Goal: Task Accomplishment & Management: Use online tool/utility

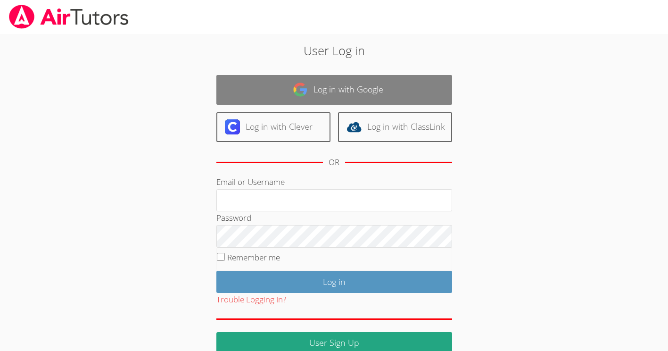
click at [370, 77] on link "Log in with Google" at bounding box center [335, 90] width 236 height 30
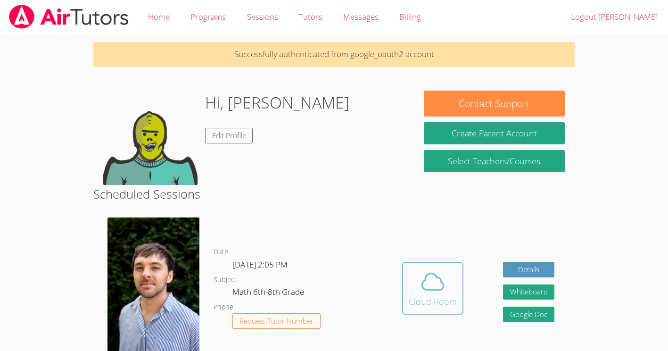
click at [442, 287] on icon at bounding box center [433, 281] width 26 height 26
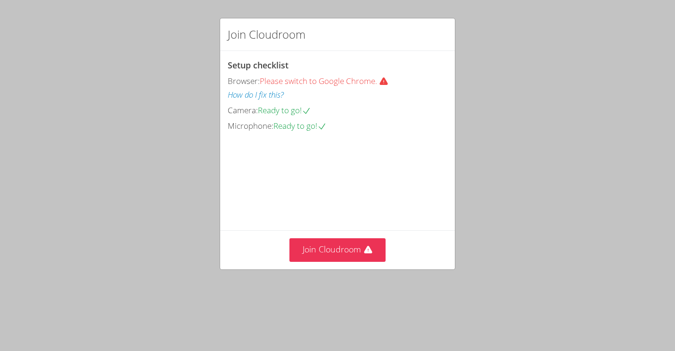
click at [346, 211] on video at bounding box center [299, 175] width 142 height 71
click at [344, 261] on button "Join Cloudroom" at bounding box center [338, 249] width 97 height 23
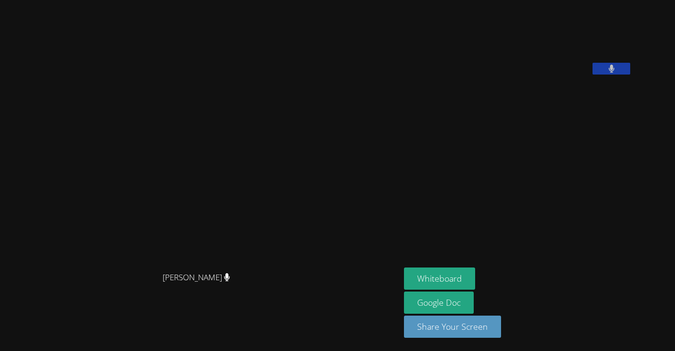
click at [665, 53] on div "Franco Uribe-Rheinbolt Franco Uribe-Rheinbolt David Silva Fernandes Whiteboard …" at bounding box center [337, 175] width 675 height 351
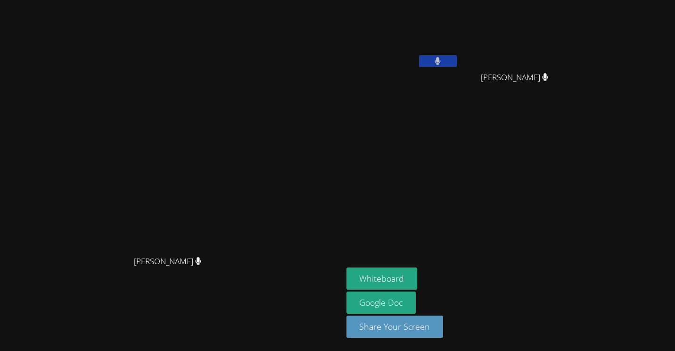
click at [549, 343] on div "Whiteboard Google Doc Share Your Screen" at bounding box center [461, 306] width 228 height 78
click at [554, 343] on div "Whiteboard Google Doc Share Your Screen" at bounding box center [461, 306] width 228 height 78
click at [556, 334] on div "Whiteboard Google Doc Share Your Screen" at bounding box center [461, 306] width 228 height 78
click at [477, 122] on aside "David Silva Fernandes Jhon Reis-Costa Jhon Reis-Costa Whiteboard Google Doc Sha…" at bounding box center [461, 175] width 236 height 351
click at [242, 175] on video at bounding box center [171, 156] width 142 height 189
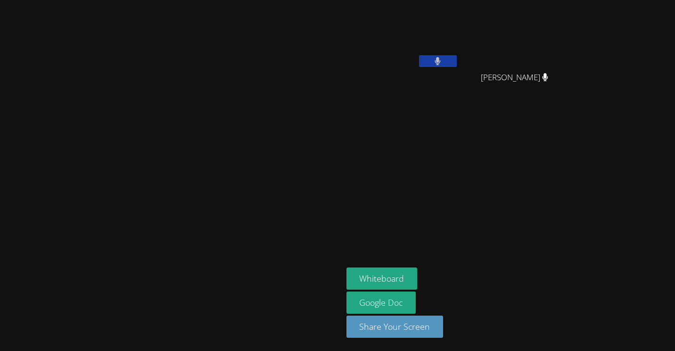
click at [242, 175] on video at bounding box center [171, 156] width 142 height 189
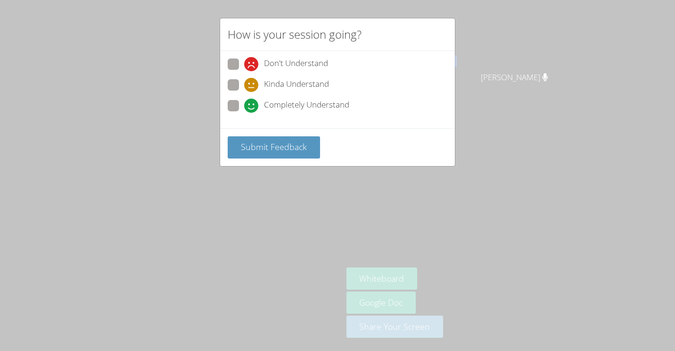
click at [244, 92] on span at bounding box center [244, 92] width 0 height 0
click at [244, 84] on input "Kinda Understand" at bounding box center [248, 83] width 8 height 8
radio input "true"
click at [264, 150] on span "Submit Feedback" at bounding box center [274, 146] width 66 height 11
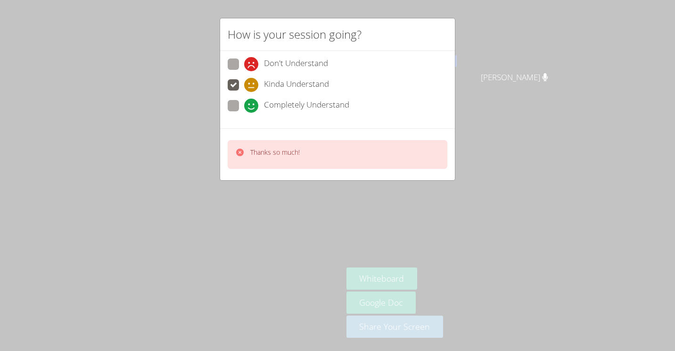
click at [258, 153] on p "Thanks so much!" at bounding box center [275, 152] width 50 height 9
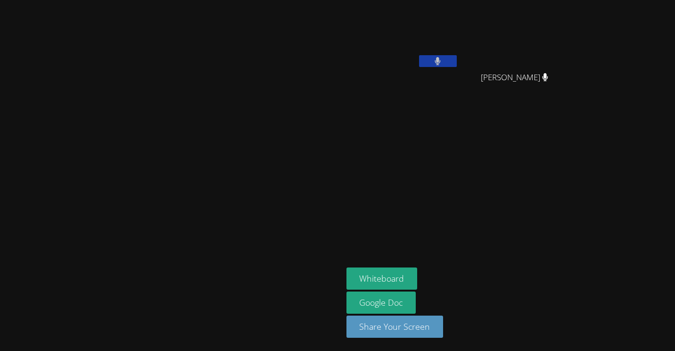
drag, startPoint x: 491, startPoint y: 121, endPoint x: 487, endPoint y: 128, distance: 7.8
click at [487, 128] on aside "David Silva Fernandes Jhon Reis-Costa Jhon Reis-Costa Whiteboard Google Doc Sha…" at bounding box center [461, 175] width 236 height 351
